Goal: Transaction & Acquisition: Download file/media

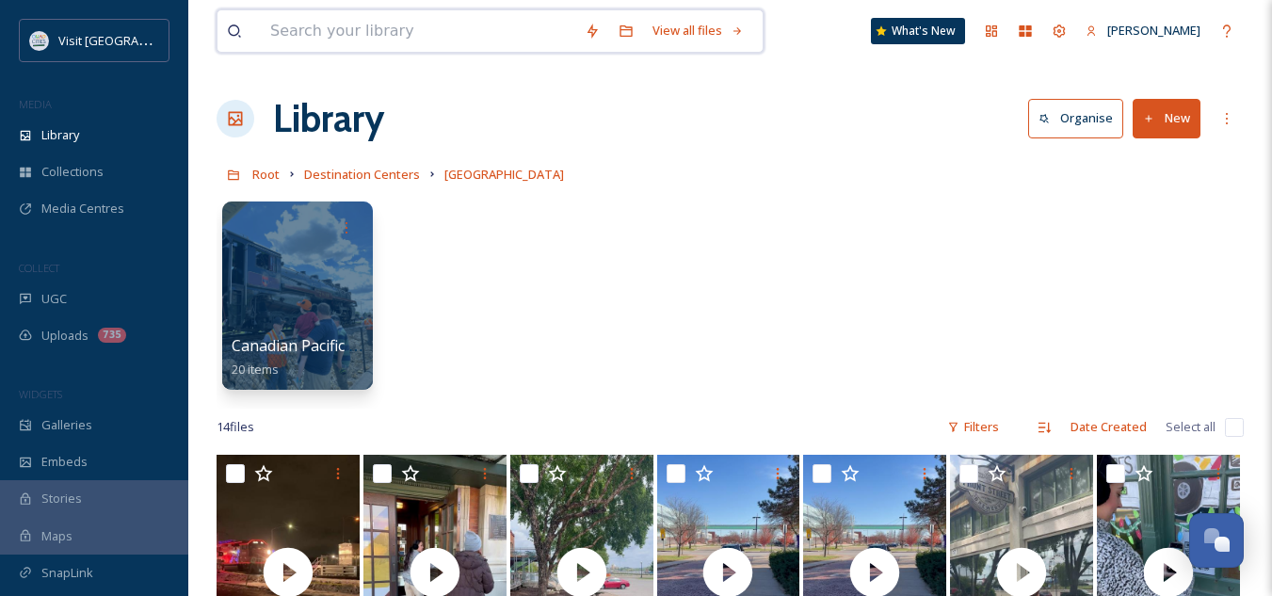
click at [438, 30] on input at bounding box center [418, 30] width 314 height 41
type input "modern woodmen"
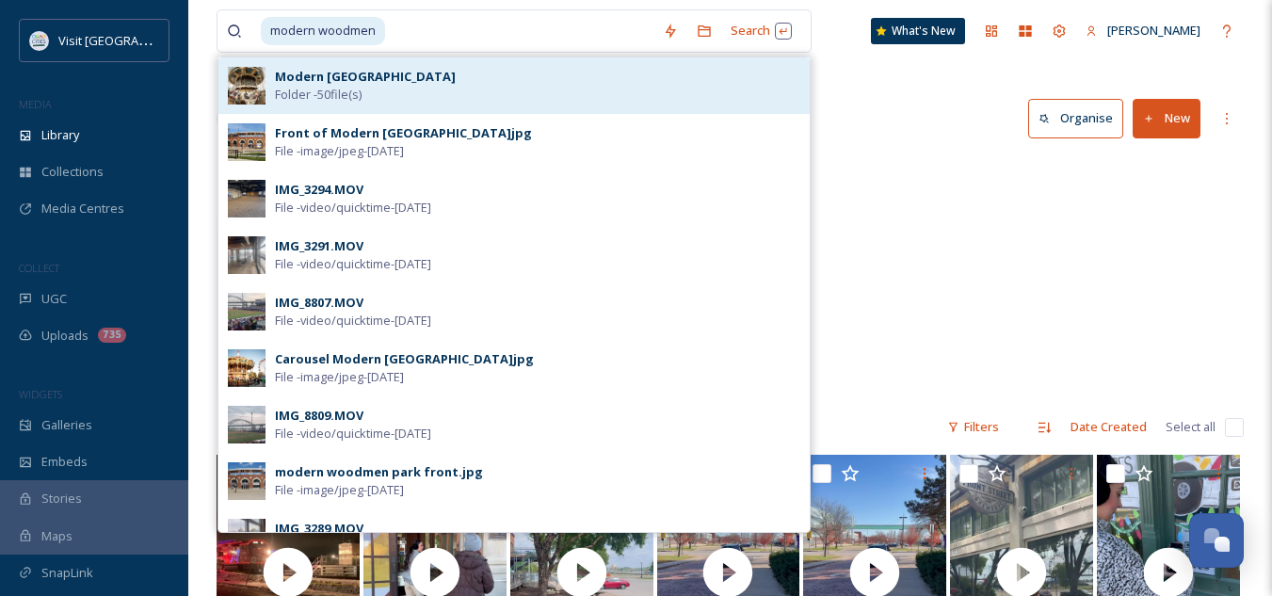
click at [383, 89] on div "Modern Woodmen Park Folder - 50 file(s)" at bounding box center [537, 86] width 525 height 36
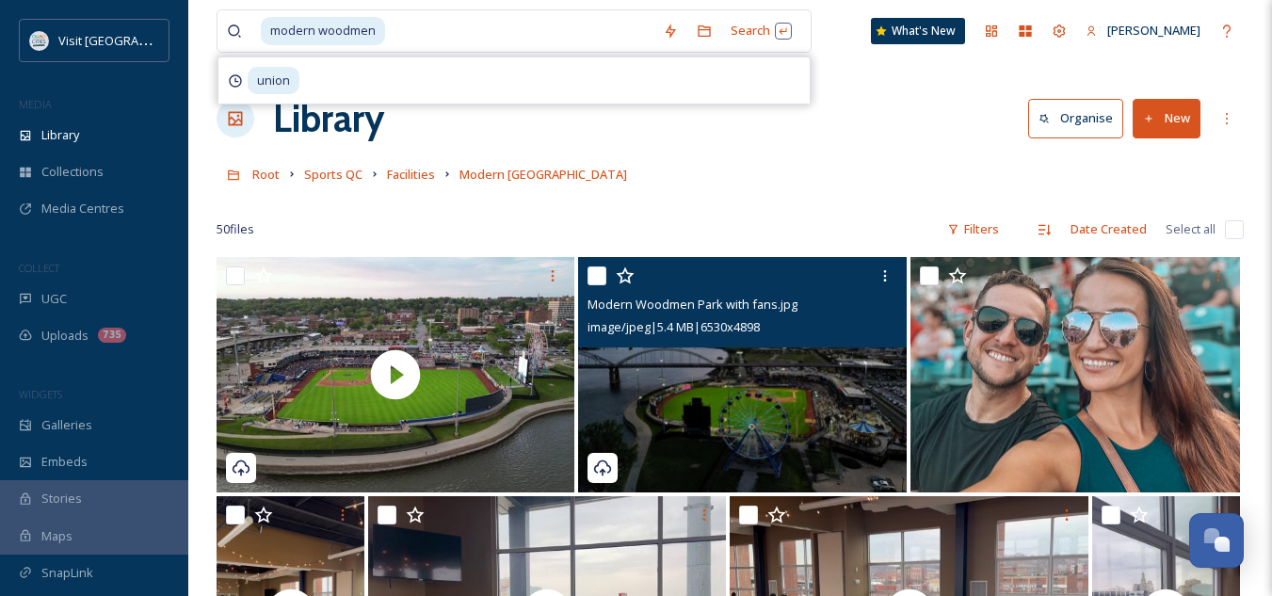
scroll to position [25, 0]
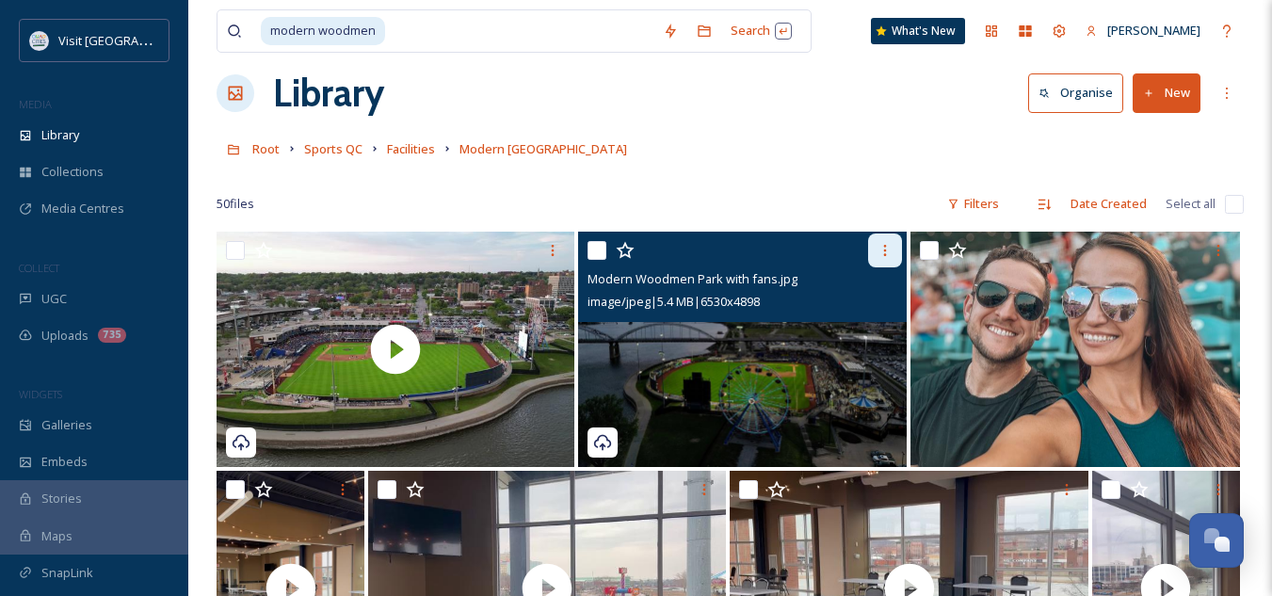
click at [871, 253] on div at bounding box center [885, 251] width 34 height 34
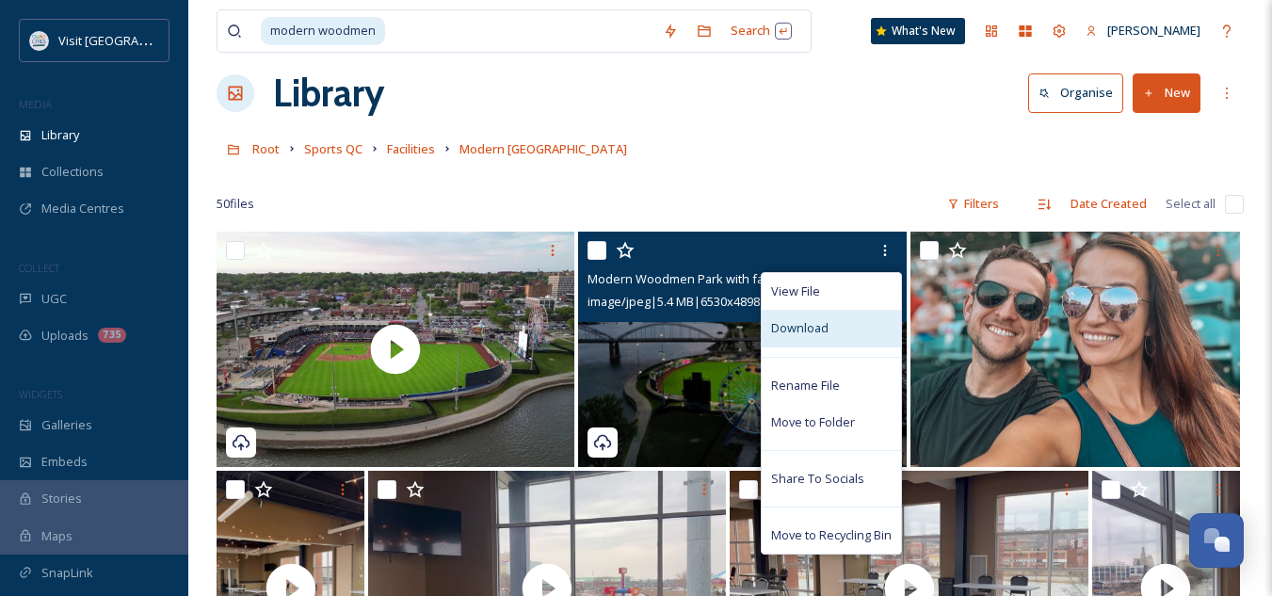
click at [811, 336] on span "Download" at bounding box center [799, 328] width 57 height 18
